Goal: Task Accomplishment & Management: Use online tool/utility

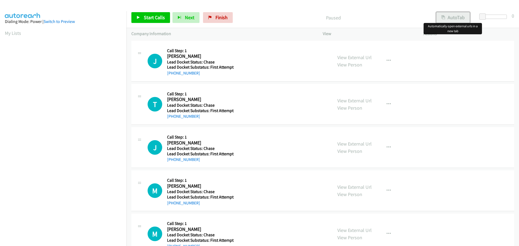
click at [443, 16] on icon "button" at bounding box center [443, 18] width 4 height 4
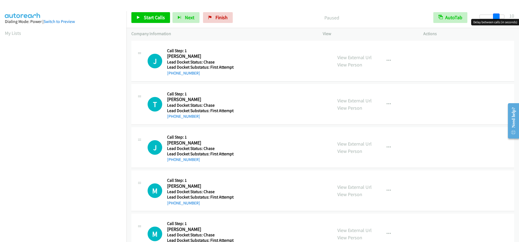
drag, startPoint x: 483, startPoint y: 16, endPoint x: 499, endPoint y: 16, distance: 16.5
click at [499, 16] on div at bounding box center [491, 17] width 25 height 4
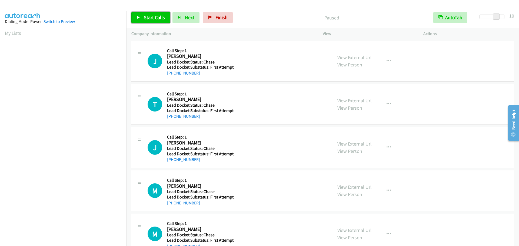
click at [148, 18] on span "Start Calls" at bounding box center [154, 17] width 21 height 6
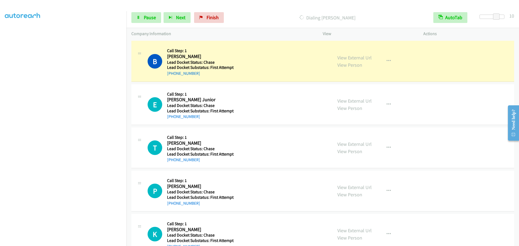
scroll to position [243, 0]
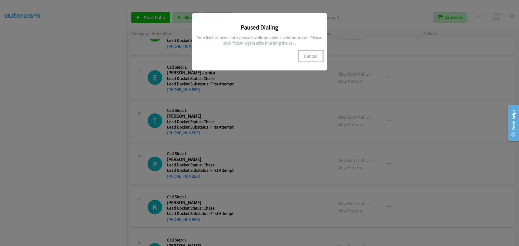
click at [312, 55] on button "Cancel" at bounding box center [310, 56] width 24 height 11
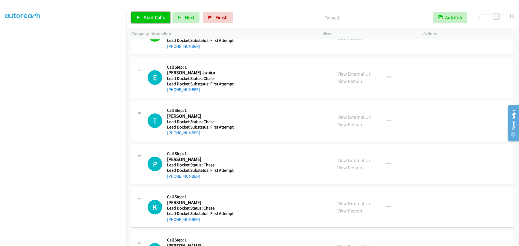
click at [144, 21] on link "Start Calls" at bounding box center [150, 17] width 39 height 11
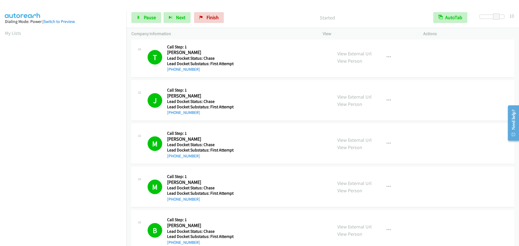
scroll to position [0, 0]
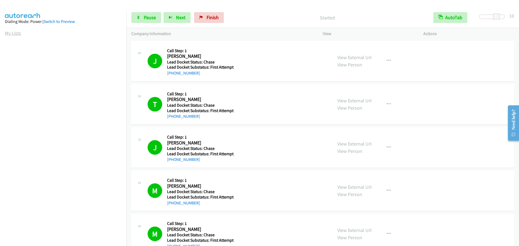
click at [16, 33] on link "My Lists" at bounding box center [13, 33] width 16 height 6
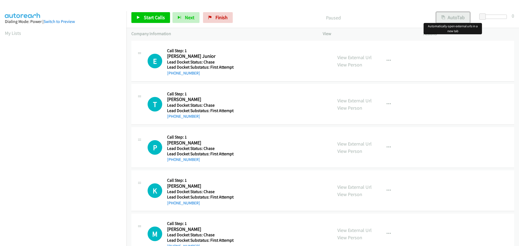
click at [455, 16] on button "AutoTab" at bounding box center [452, 17] width 33 height 11
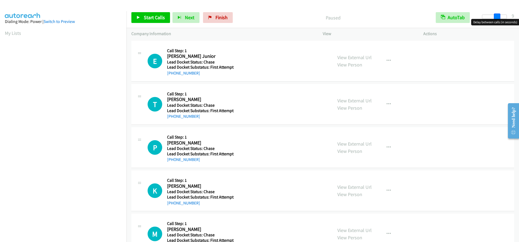
drag, startPoint x: 484, startPoint y: 17, endPoint x: 499, endPoint y: 20, distance: 14.9
click at [499, 20] on body "Start Calls Pause Next Finish Paused AutoTab AutoTab 9 Company Information Info…" at bounding box center [259, 13] width 519 height 26
click at [499, 16] on span at bounding box center [496, 17] width 6 height 6
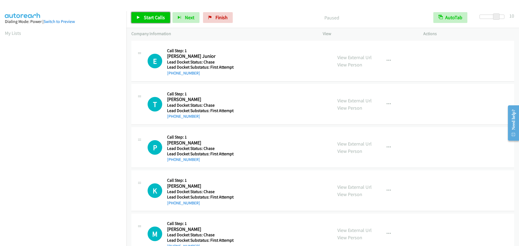
click at [153, 18] on span "Start Calls" at bounding box center [154, 17] width 21 height 6
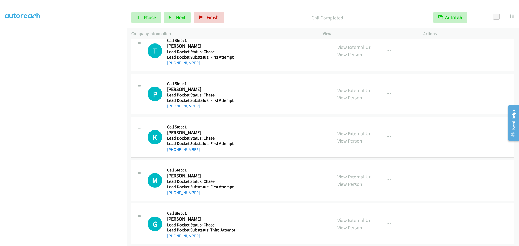
scroll to position [54, 0]
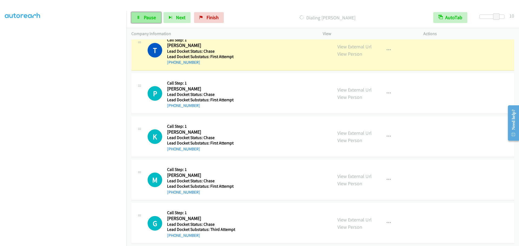
click at [148, 20] on span "Pause" at bounding box center [150, 17] width 12 height 6
click at [159, 17] on span "Start Calls" at bounding box center [154, 17] width 21 height 6
click at [147, 19] on span "Pause" at bounding box center [150, 17] width 12 height 6
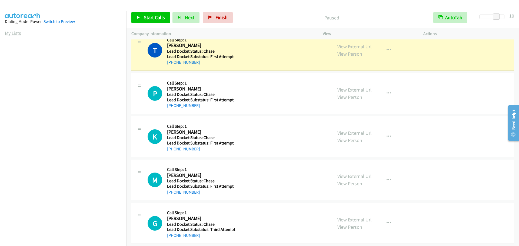
click at [14, 33] on link "My Lists" at bounding box center [13, 33] width 16 height 6
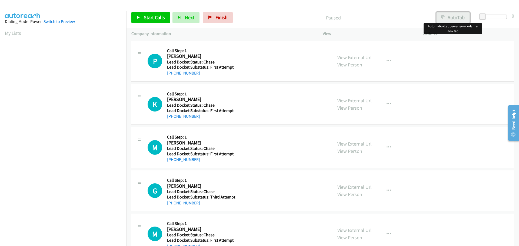
click at [448, 21] on button "AutoTab" at bounding box center [452, 17] width 33 height 11
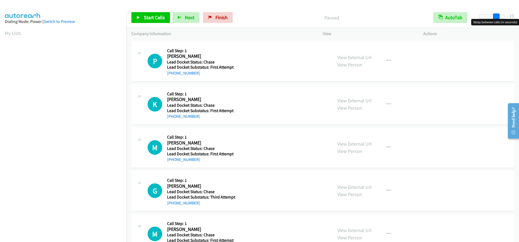
drag, startPoint x: 481, startPoint y: 16, endPoint x: 497, endPoint y: 21, distance: 16.3
click at [497, 21] on body "Start Calls Pause Next Finish Paused AutoTab AutoTab 10 Company Information Inf…" at bounding box center [259, 13] width 519 height 26
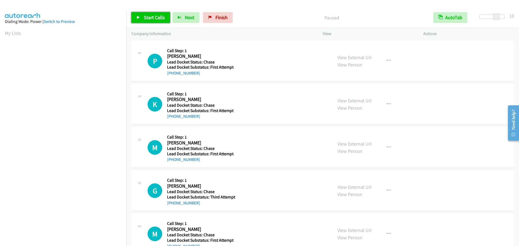
click at [162, 15] on span "Start Calls" at bounding box center [154, 17] width 21 height 6
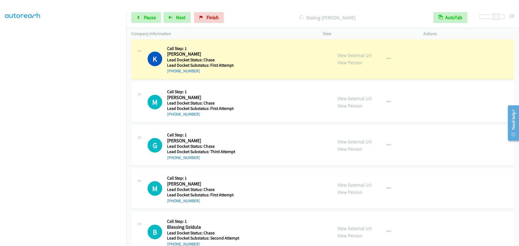
scroll to position [54, 0]
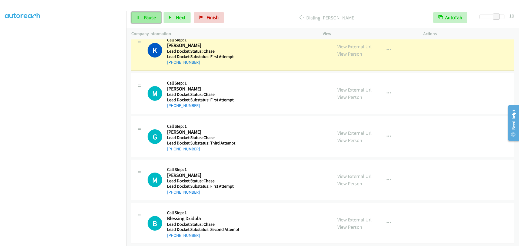
click at [147, 21] on link "Pause" at bounding box center [146, 17] width 30 height 11
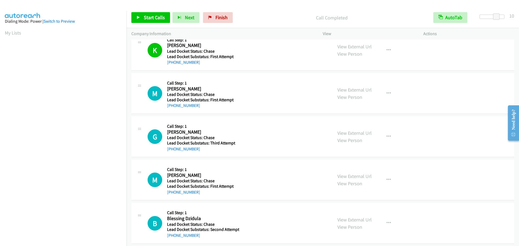
scroll to position [0, 0]
click at [16, 31] on link "My Lists" at bounding box center [13, 33] width 16 height 6
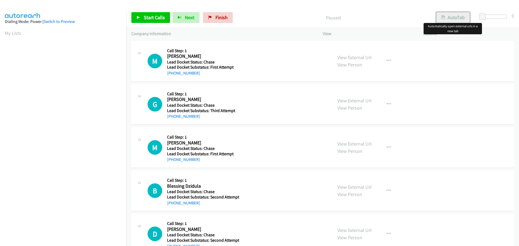
click at [451, 16] on button "AutoTab" at bounding box center [452, 17] width 33 height 11
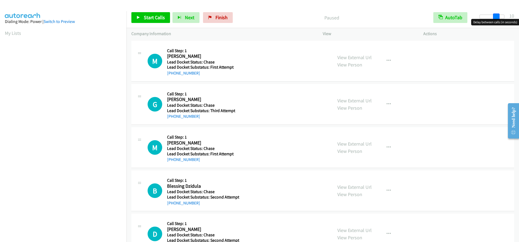
drag, startPoint x: 482, startPoint y: 17, endPoint x: 497, endPoint y: 16, distance: 15.7
click at [497, 16] on span at bounding box center [496, 17] width 6 height 6
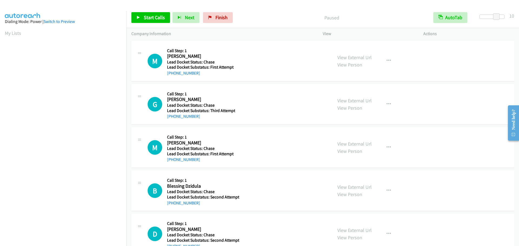
scroll to position [57, 0]
click at [156, 20] on span "Start Calls" at bounding box center [154, 17] width 21 height 6
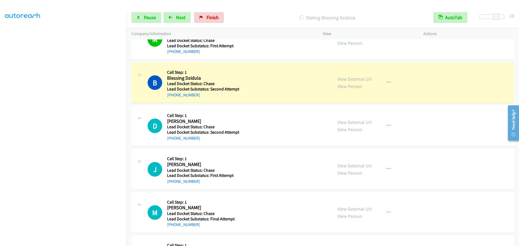
scroll to position [135, 0]
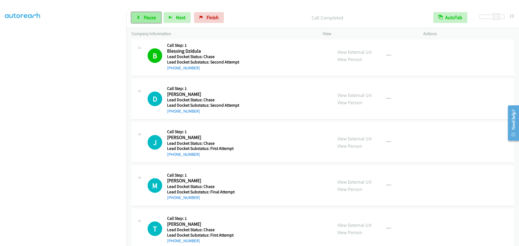
click at [149, 16] on span "Pause" at bounding box center [150, 17] width 12 height 6
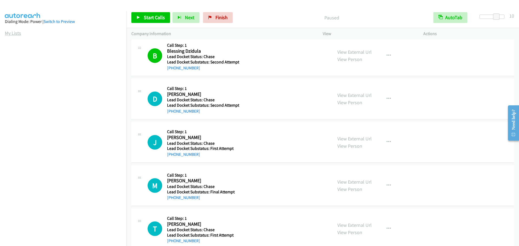
click at [8, 34] on link "My Lists" at bounding box center [13, 33] width 16 height 6
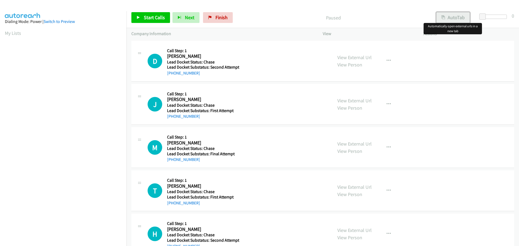
click at [448, 17] on button "AutoTab" at bounding box center [452, 17] width 33 height 11
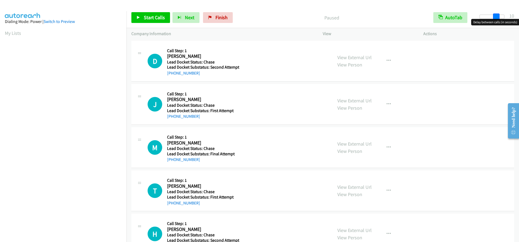
drag, startPoint x: 483, startPoint y: 17, endPoint x: 499, endPoint y: 19, distance: 16.4
click at [499, 19] on body "Start Calls Pause Next Finish Paused AutoTab AutoTab 10 Company Information Inf…" at bounding box center [259, 13] width 519 height 26
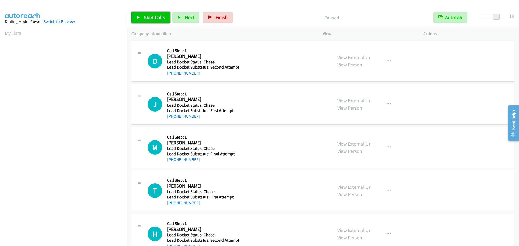
click at [156, 15] on span "Start Calls" at bounding box center [154, 17] width 21 height 6
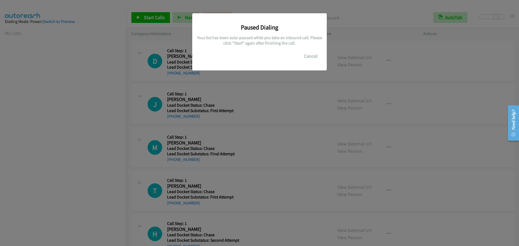
scroll to position [57, 0]
click at [314, 57] on button "Cancel" at bounding box center [310, 56] width 24 height 11
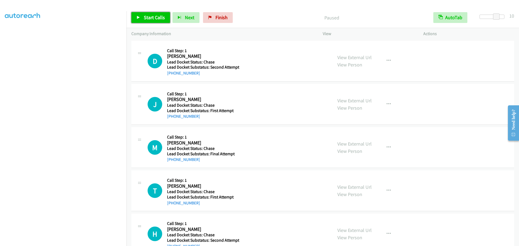
click at [152, 21] on link "Start Calls" at bounding box center [150, 17] width 39 height 11
click at [152, 19] on span "Pause" at bounding box center [150, 17] width 12 height 6
click at [16, 33] on link "My Lists" at bounding box center [13, 33] width 16 height 6
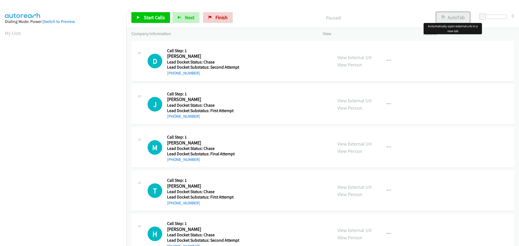
click at [446, 18] on button "AutoTab" at bounding box center [452, 17] width 33 height 11
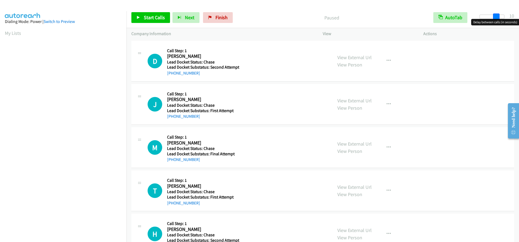
drag, startPoint x: 481, startPoint y: 16, endPoint x: 497, endPoint y: 17, distance: 15.9
click at [497, 17] on span at bounding box center [496, 17] width 6 height 6
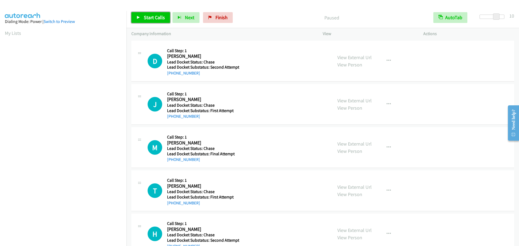
click at [156, 19] on span "Start Calls" at bounding box center [154, 17] width 21 height 6
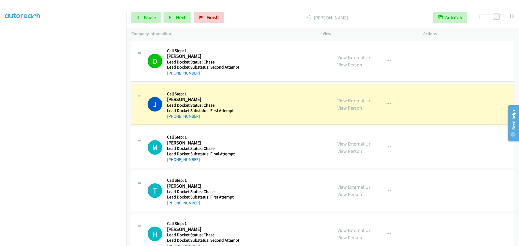
scroll to position [27, 0]
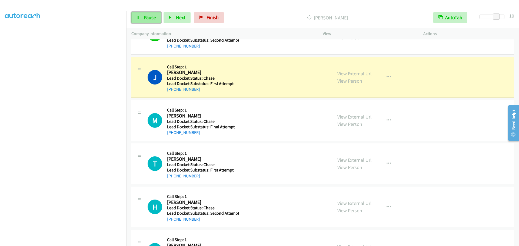
click at [152, 15] on span "Pause" at bounding box center [150, 17] width 12 height 6
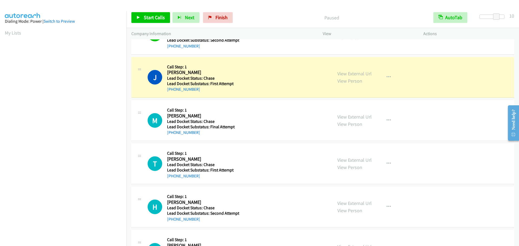
scroll to position [0, 0]
drag, startPoint x: 13, startPoint y: 32, endPoint x: 33, endPoint y: 30, distance: 20.6
click at [13, 32] on link "My Lists" at bounding box center [13, 33] width 16 height 6
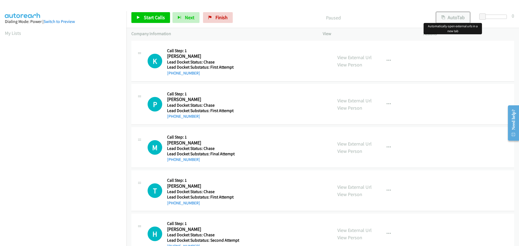
click at [464, 17] on button "AutoTab" at bounding box center [452, 17] width 33 height 11
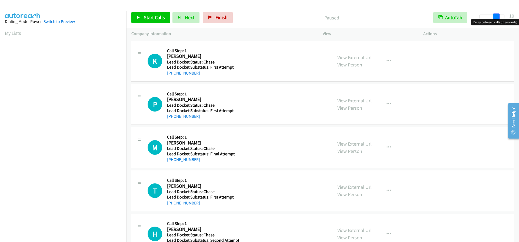
drag, startPoint x: 481, startPoint y: 18, endPoint x: 497, endPoint y: 18, distance: 15.7
click at [497, 18] on span at bounding box center [496, 17] width 6 height 6
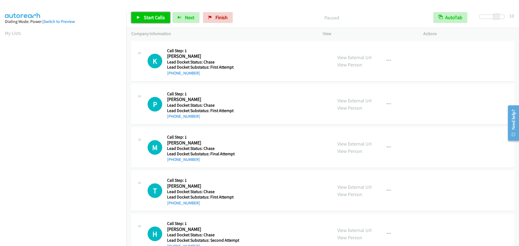
click at [158, 19] on span "Start Calls" at bounding box center [154, 17] width 21 height 6
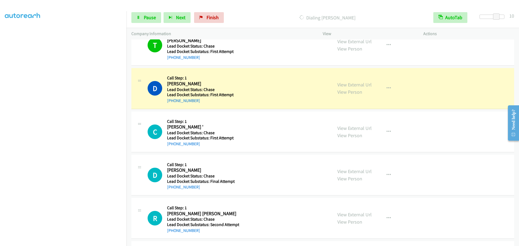
scroll to position [432, 0]
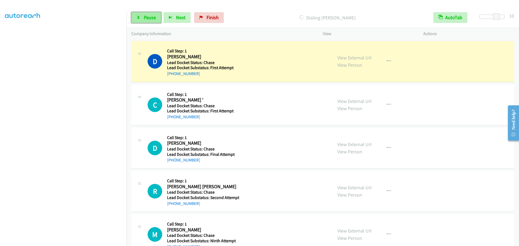
click at [149, 17] on span "Pause" at bounding box center [150, 17] width 12 height 6
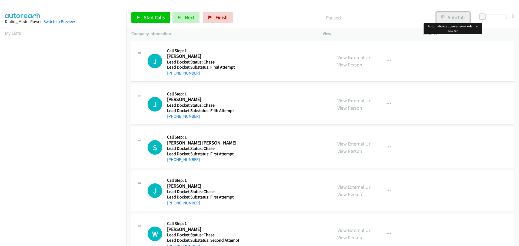
click at [451, 19] on button "AutoTab" at bounding box center [452, 17] width 33 height 11
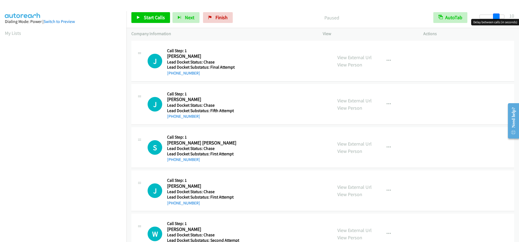
drag, startPoint x: 480, startPoint y: 16, endPoint x: 497, endPoint y: 14, distance: 16.6
click at [497, 14] on span at bounding box center [496, 17] width 6 height 6
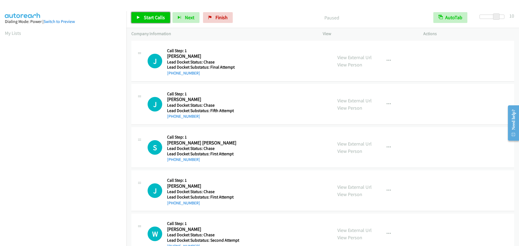
click at [153, 18] on span "Start Calls" at bounding box center [154, 17] width 21 height 6
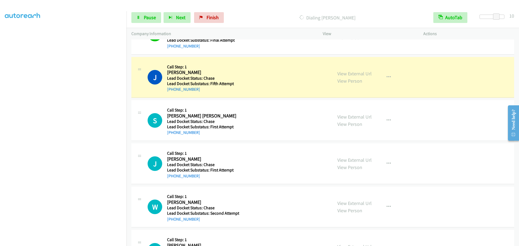
scroll to position [54, 0]
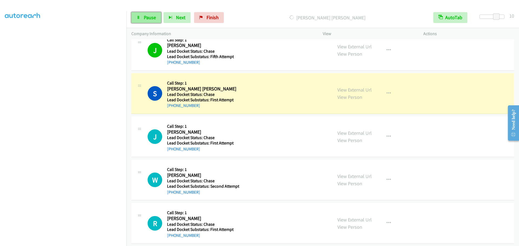
click at [148, 16] on span "Pause" at bounding box center [150, 17] width 12 height 6
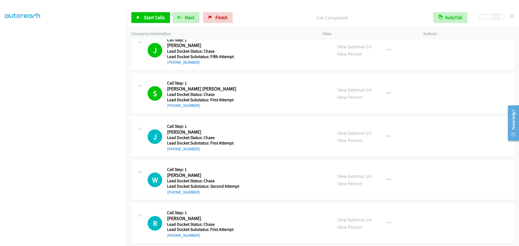
scroll to position [0, 0]
click at [12, 33] on link "My Lists" at bounding box center [13, 33] width 16 height 6
